Goal: Information Seeking & Learning: Learn about a topic

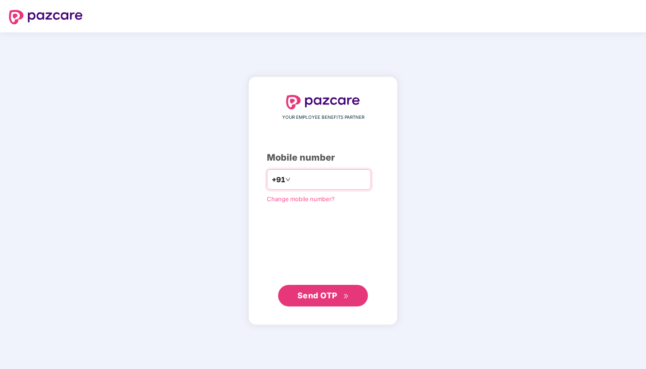
type input "**********"
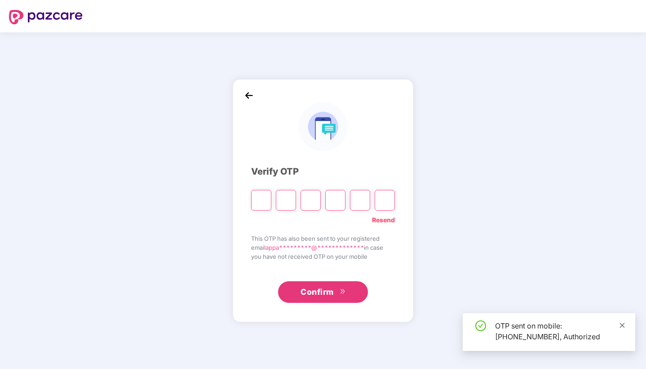
click at [623, 323] on icon "close" at bounding box center [622, 325] width 6 height 6
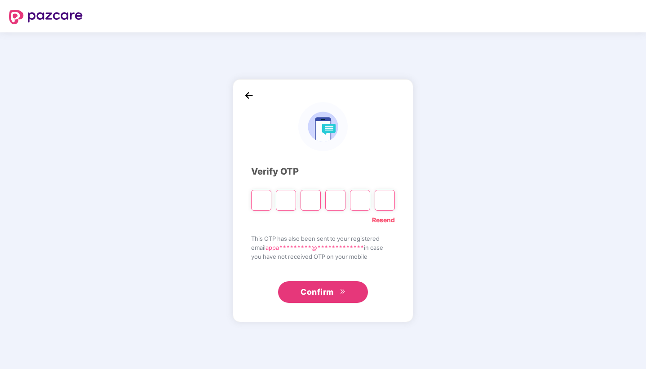
click at [266, 202] on input "Please enter verification code. Digit 1" at bounding box center [261, 200] width 20 height 21
type input "*"
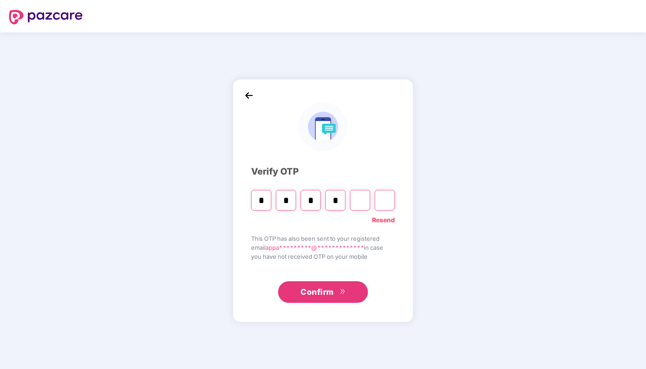
type input "*"
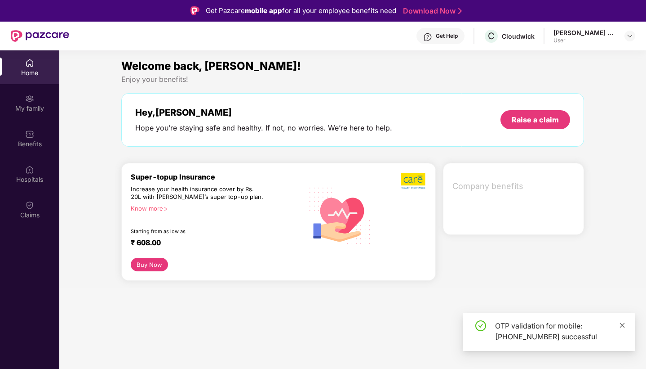
click at [621, 322] on icon "close" at bounding box center [622, 325] width 6 height 6
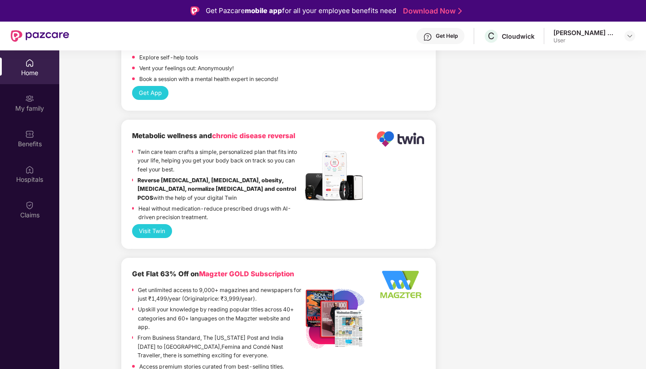
scroll to position [560, 0]
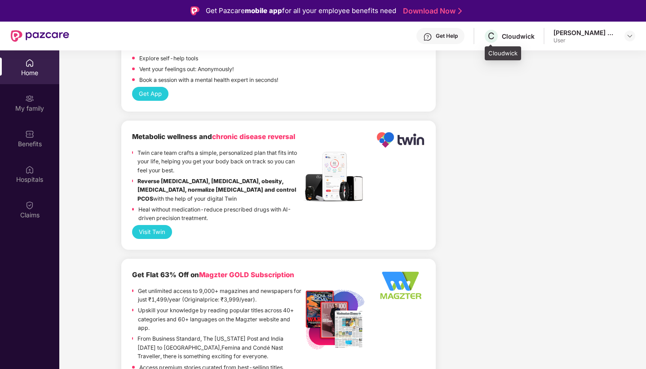
click at [515, 37] on div "Cloudwick" at bounding box center [518, 36] width 33 height 9
click at [494, 38] on span "C" at bounding box center [491, 36] width 7 height 11
click at [603, 35] on div "[PERSON_NAME] Naidu" at bounding box center [585, 32] width 63 height 9
click at [642, 35] on header "Get Help C Cloudwick [PERSON_NAME] Naidu User" at bounding box center [323, 36] width 646 height 29
click at [634, 35] on div at bounding box center [630, 36] width 11 height 11
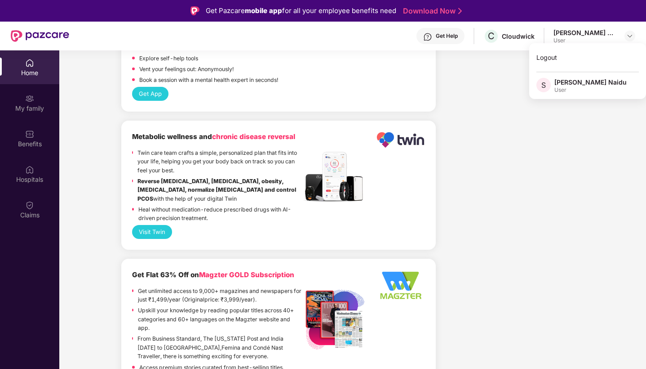
click at [574, 81] on div "[PERSON_NAME] Naidu" at bounding box center [591, 82] width 72 height 9
click at [545, 89] on div "Company benefits GROUP HEALTH INSURANCE Cover ₹5 Lakhs Policy issued [DATE] Pol…" at bounding box center [514, 15] width 149 height 824
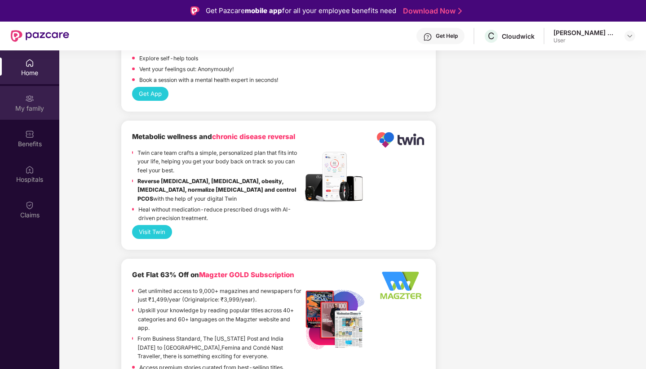
click at [27, 107] on div "My family" at bounding box center [29, 108] width 59 height 9
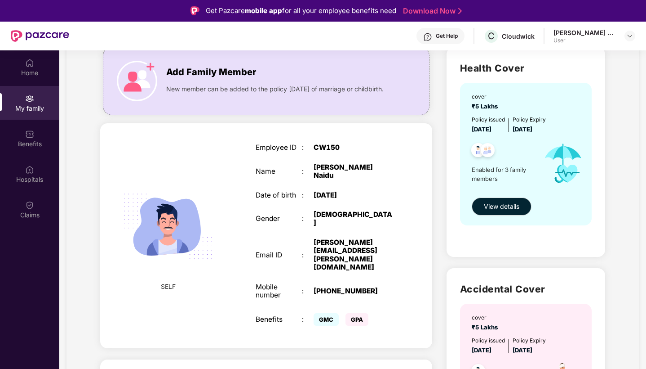
scroll to position [59, 0]
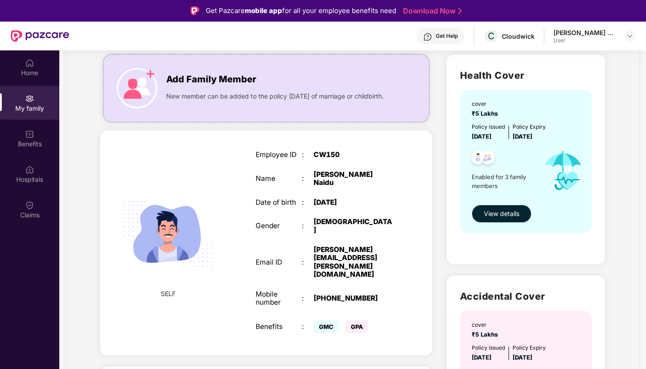
click at [512, 214] on span "View details" at bounding box center [502, 214] width 36 height 10
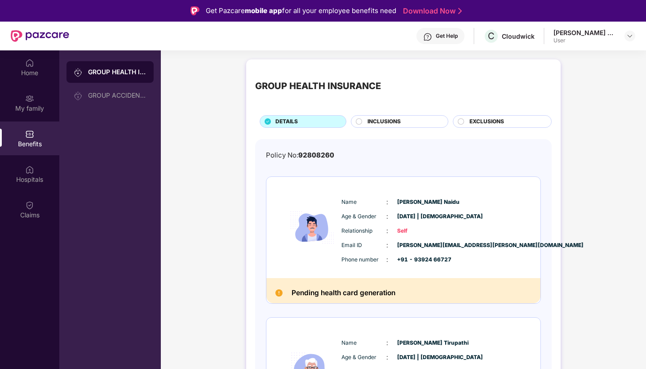
click at [406, 123] on div "INCLUSIONS" at bounding box center [403, 122] width 80 height 10
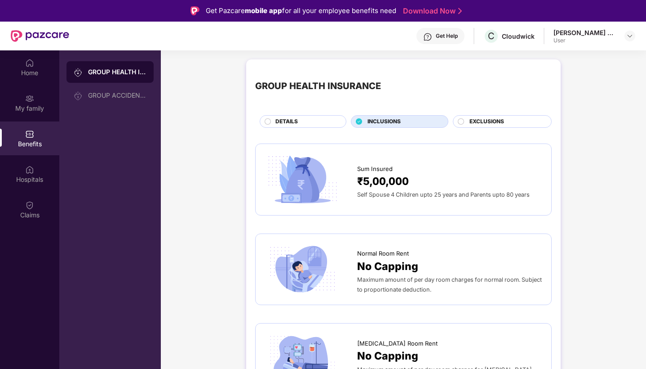
click at [458, 125] on div at bounding box center [461, 122] width 7 height 9
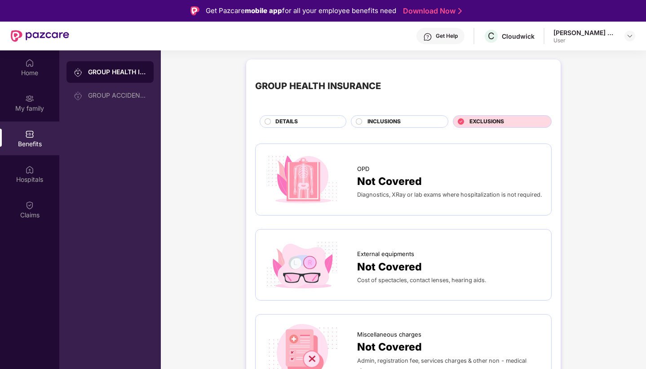
click at [273, 125] on div "DETAILS" at bounding box center [306, 122] width 71 height 10
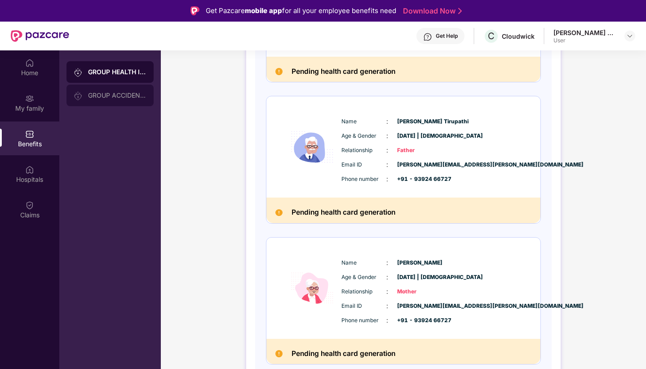
scroll to position [221, 0]
click at [130, 91] on div "GROUP ACCIDENTAL INSURANCE" at bounding box center [110, 96] width 87 height 22
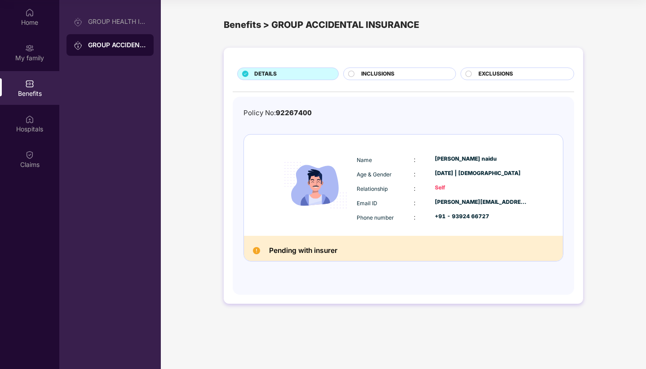
scroll to position [50, 0]
click at [414, 76] on div "INCLUSIONS" at bounding box center [404, 75] width 94 height 10
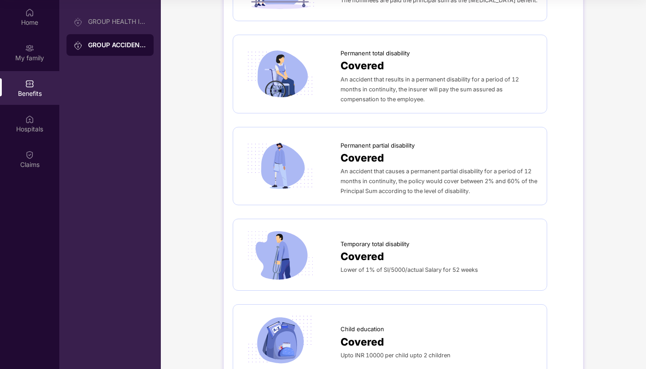
scroll to position [147, 0]
click at [25, 115] on div "Hospitals" at bounding box center [29, 124] width 59 height 34
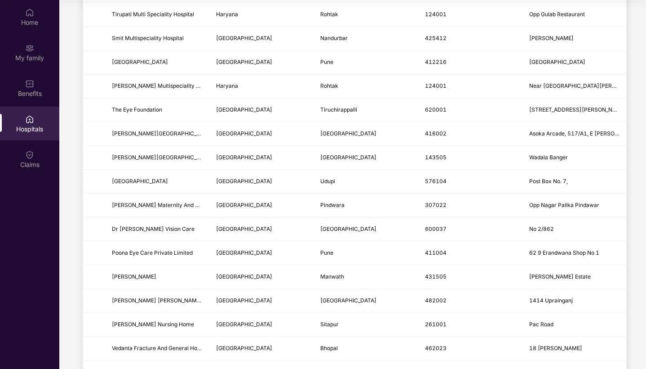
scroll to position [819, 0]
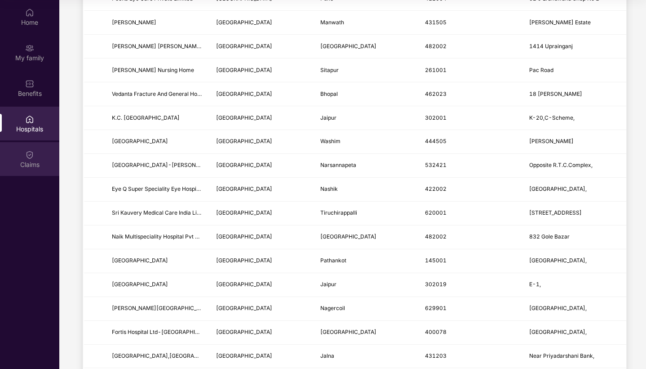
click at [28, 158] on img at bounding box center [29, 154] width 9 height 9
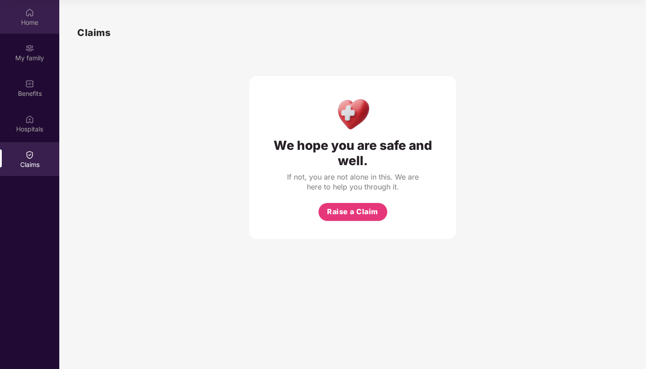
click at [31, 24] on div "Home" at bounding box center [29, 22] width 59 height 9
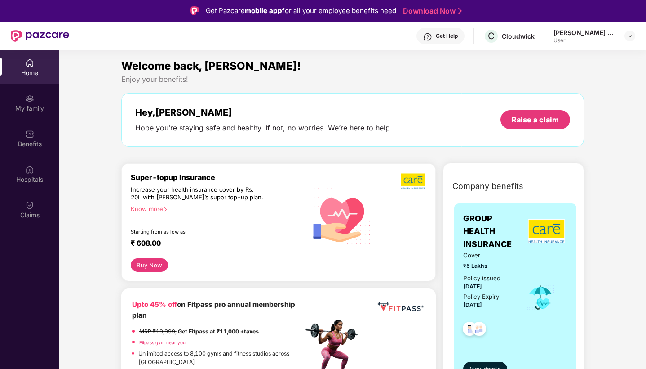
click at [596, 38] on div "User" at bounding box center [585, 40] width 63 height 7
click at [631, 37] on img at bounding box center [630, 35] width 7 height 7
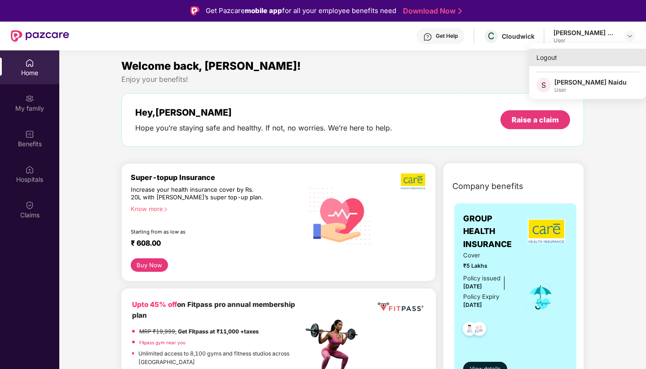
click at [559, 61] on div "Logout" at bounding box center [588, 58] width 117 height 18
